Goal: Obtain resource: Obtain resource

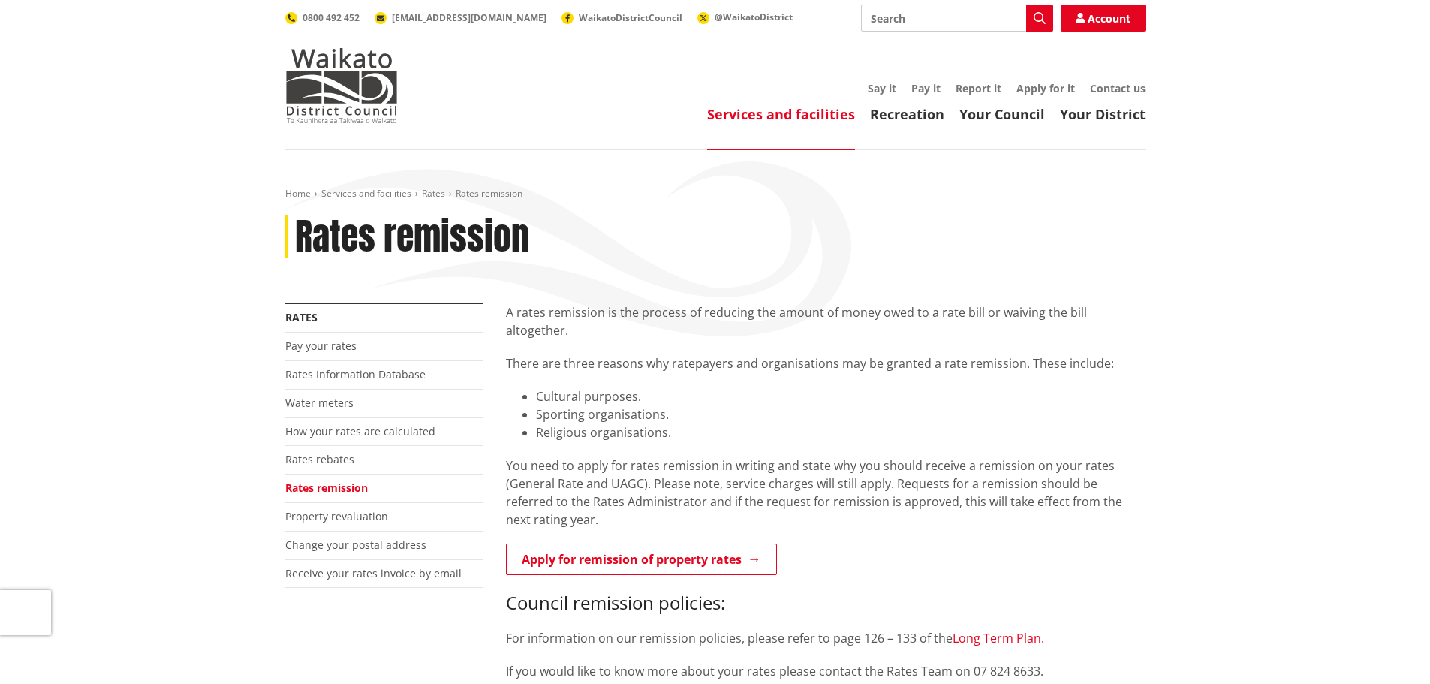
click at [999, 630] on link "Long Term Plan." at bounding box center [999, 638] width 92 height 17
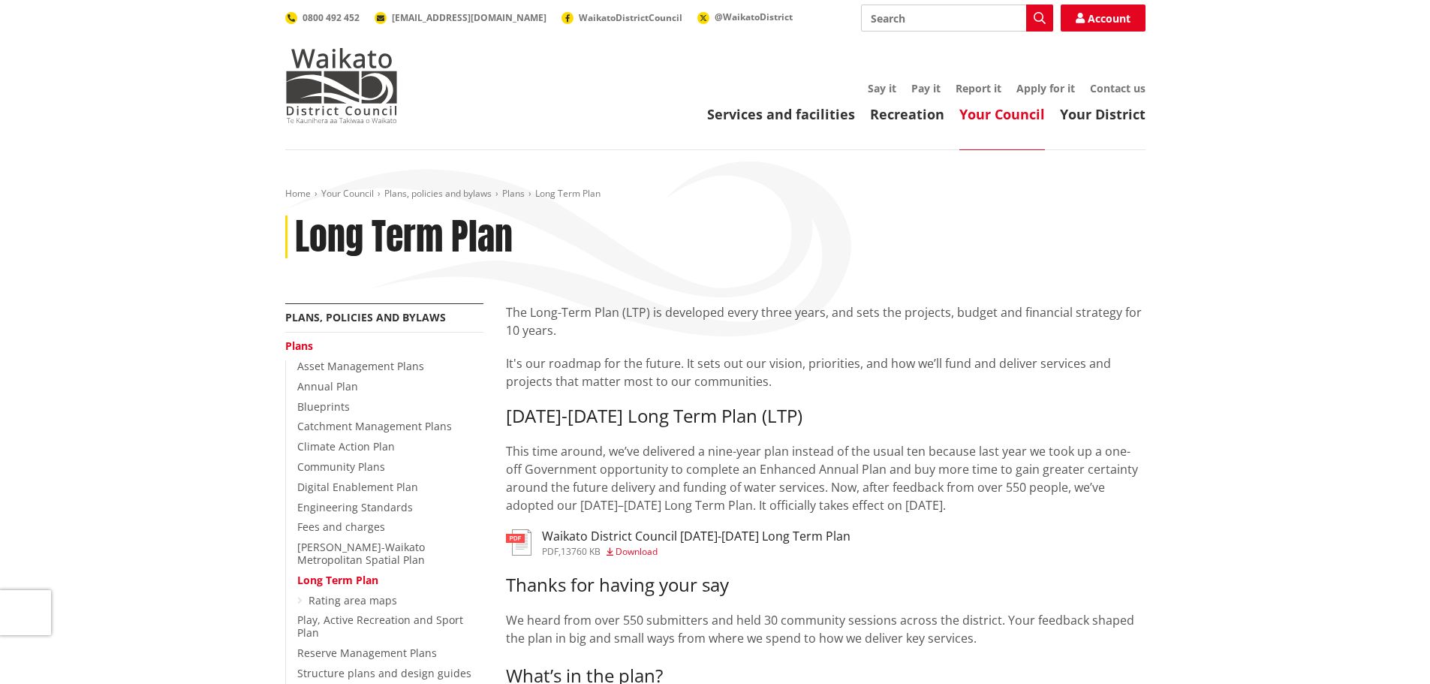
click at [631, 551] on span "Download" at bounding box center [637, 551] width 42 height 13
click at [924, 22] on input "Search" at bounding box center [957, 18] width 192 height 27
click at [913, 45] on div "Rates remission" at bounding box center [957, 45] width 191 height 27
type input "Rates remission"
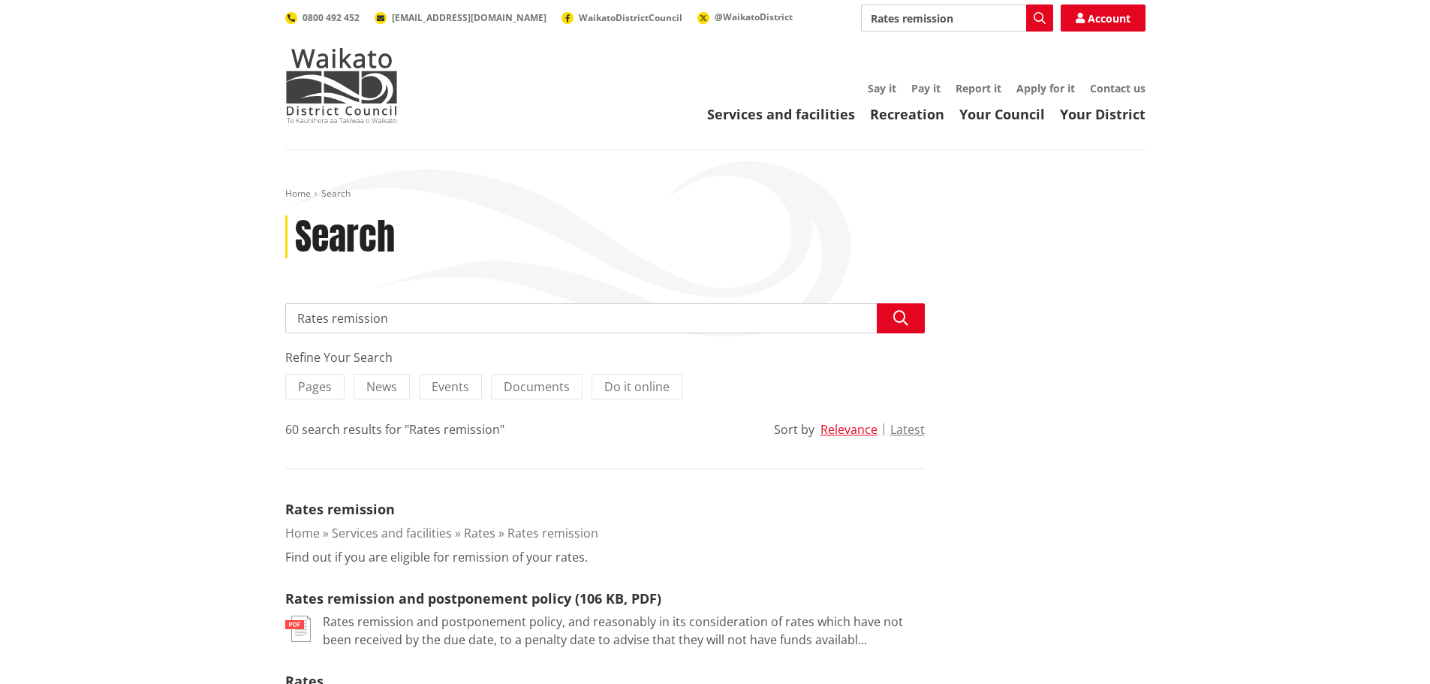
click at [296, 625] on img at bounding box center [298, 629] width 26 height 26
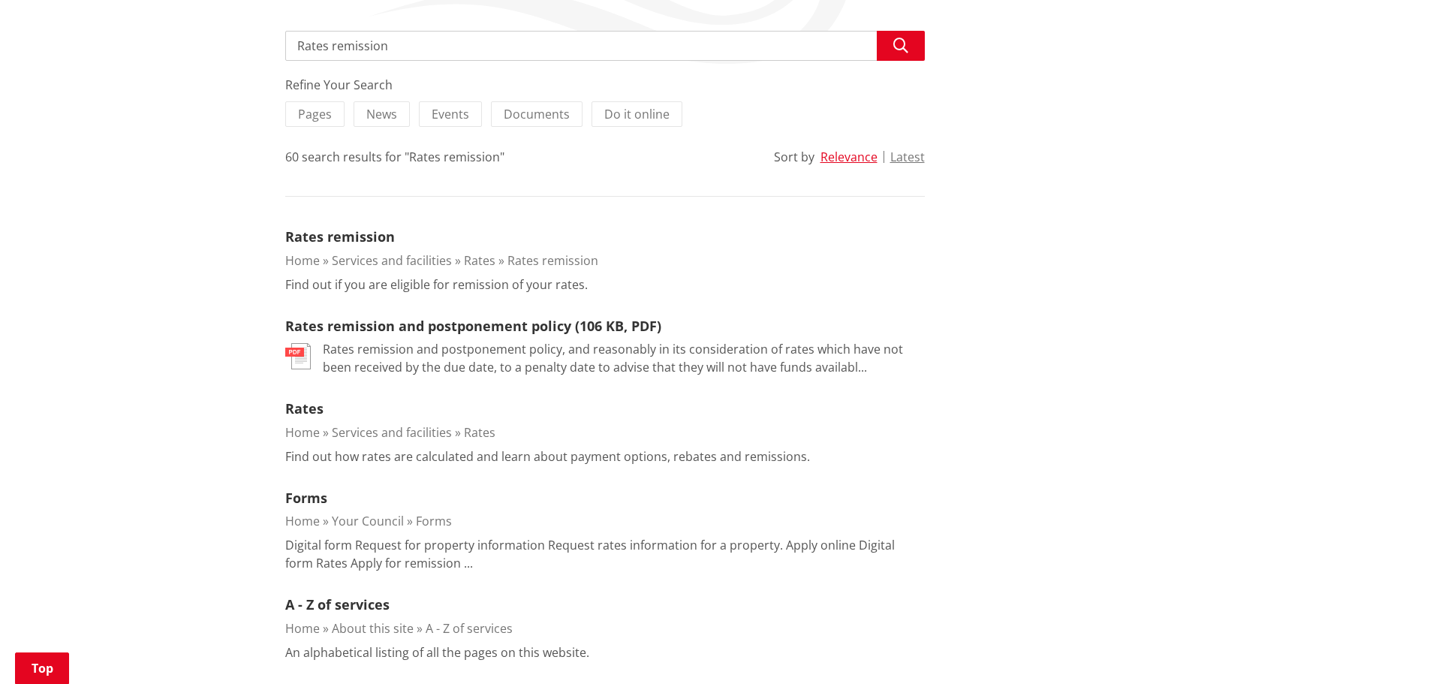
scroll to position [297, 0]
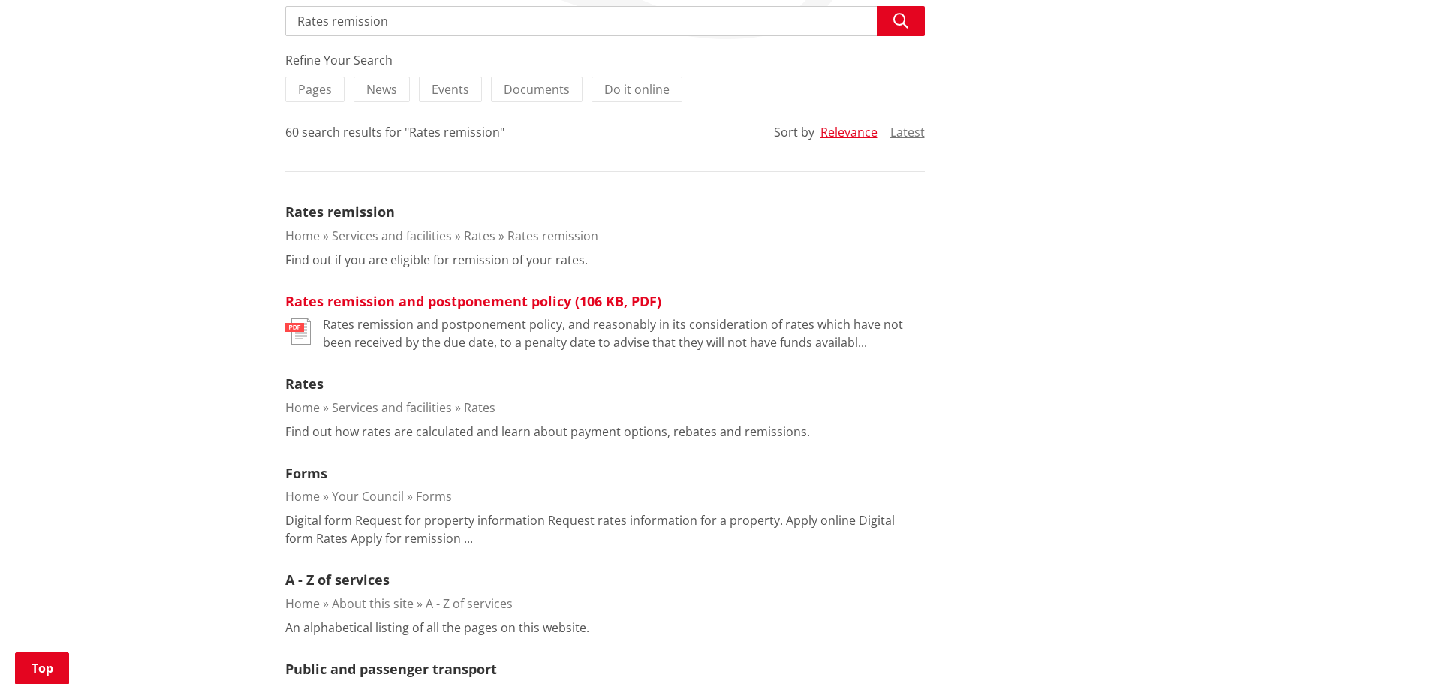
click at [389, 300] on link "Rates remission and postponement policy (106 KB, PDF)" at bounding box center [473, 301] width 376 height 18
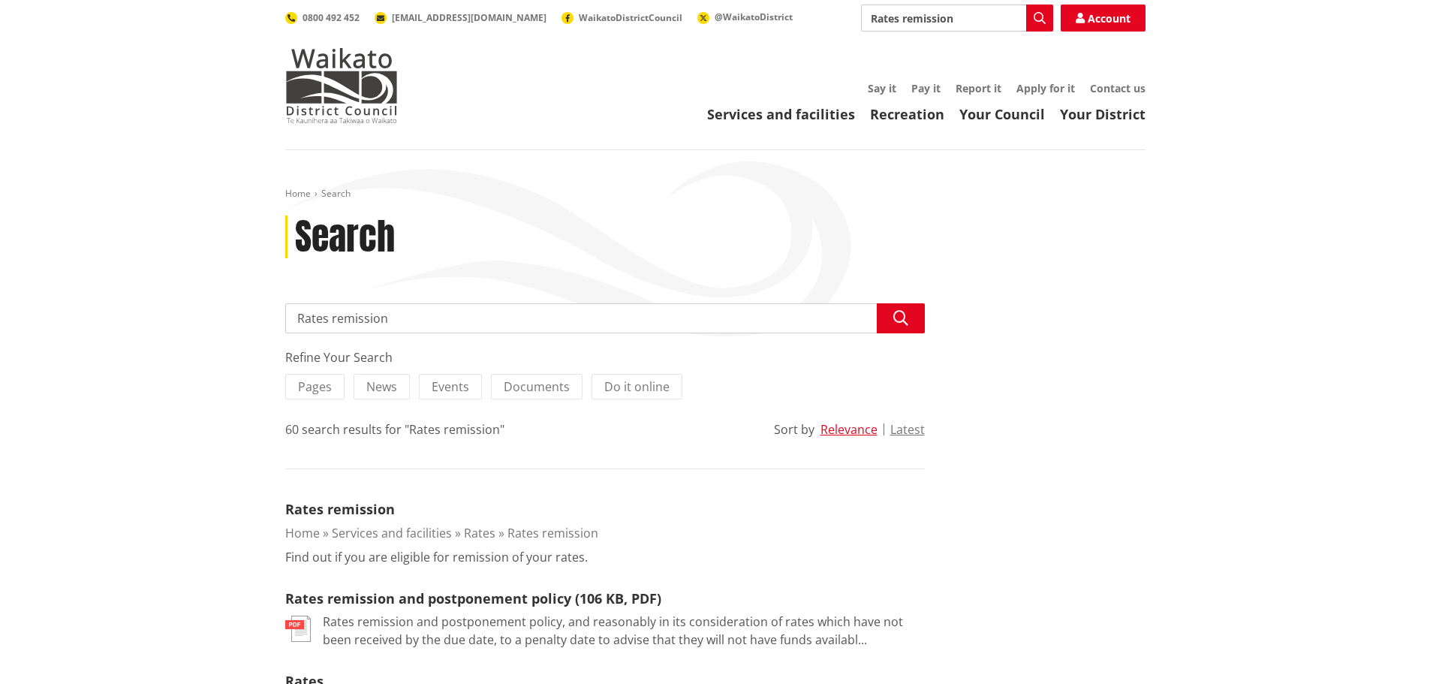
scroll to position [297, 0]
